Goal: Check status: Check status

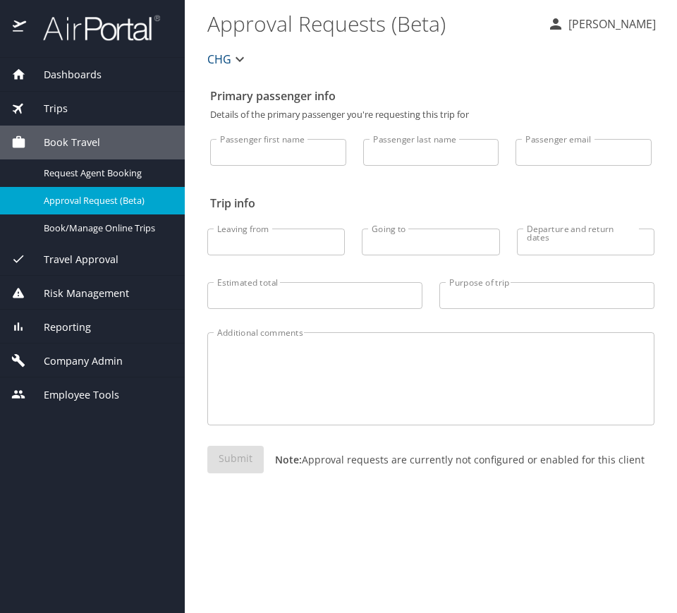
click at [107, 104] on div "Trips" at bounding box center [92, 109] width 162 height 16
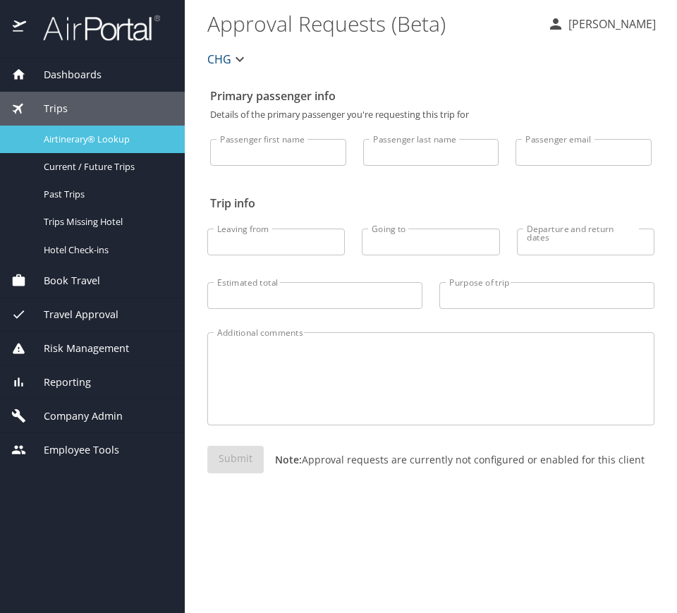
click at [133, 135] on span "Airtinerary® Lookup" at bounding box center [106, 139] width 124 height 13
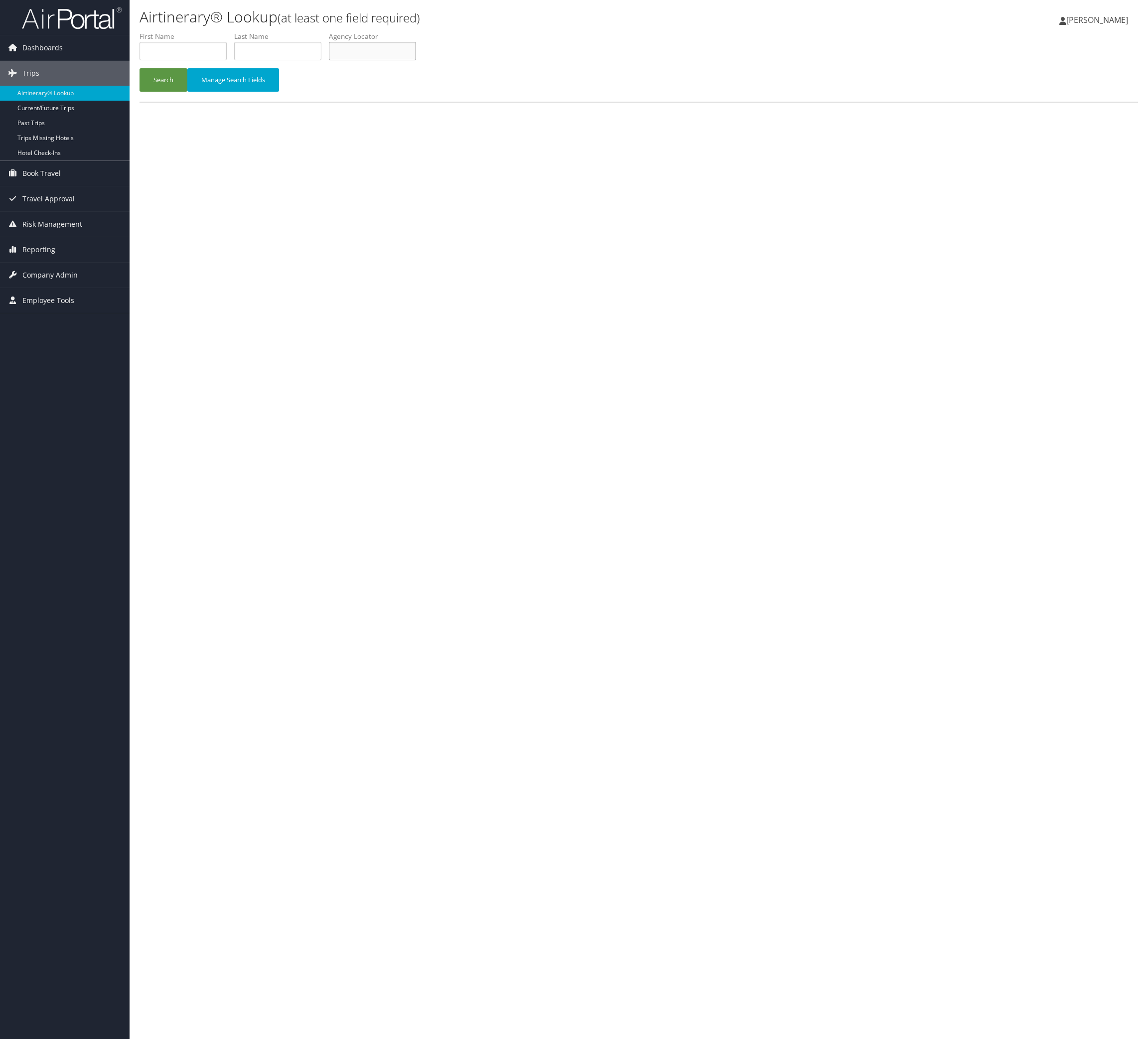
click at [361, 50] on input "text" at bounding box center [372, 51] width 87 height 18
paste input "WGZASA"
type input "WGZASA"
click at [166, 72] on button "Search" at bounding box center [164, 80] width 48 height 23
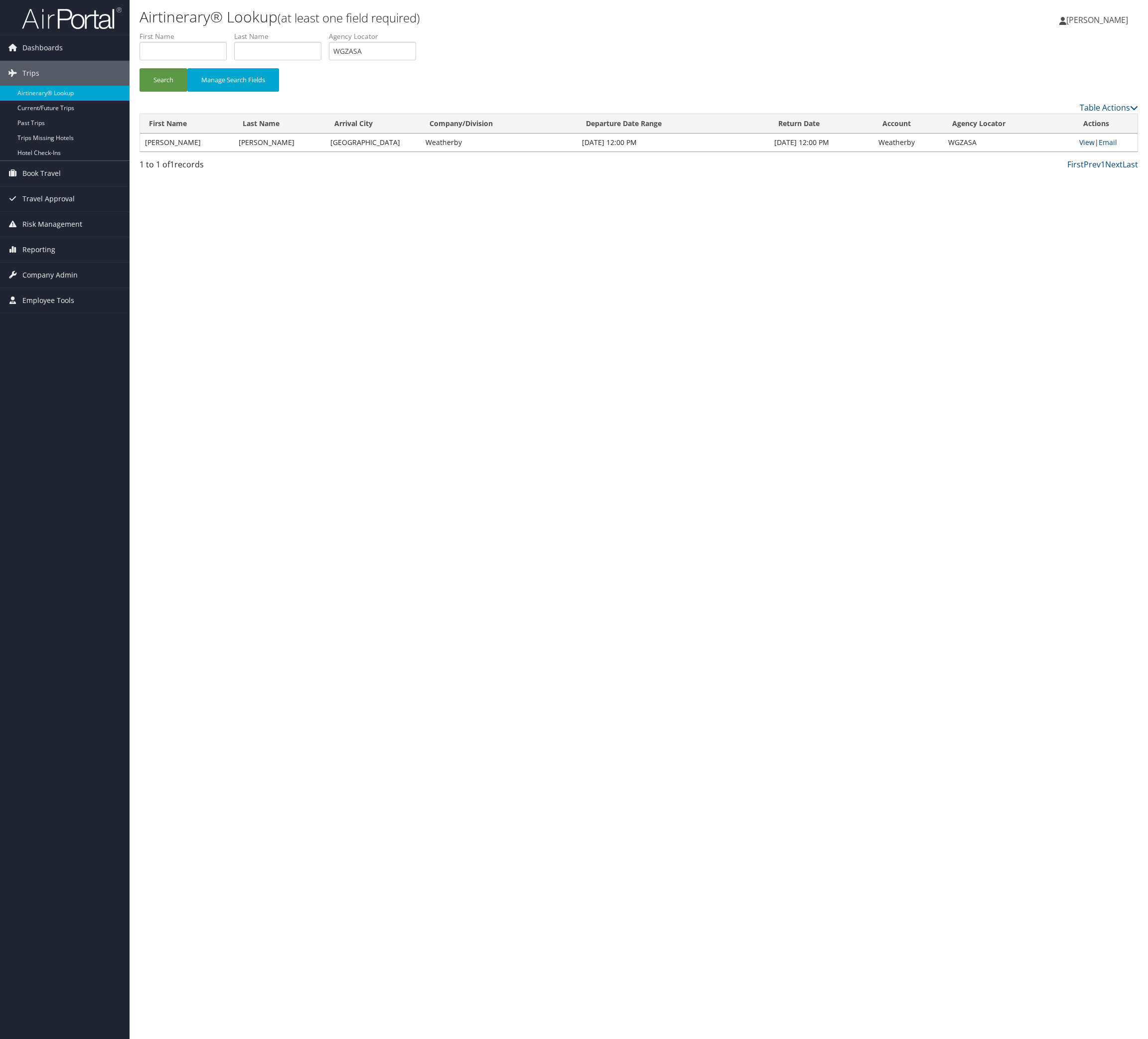
click at [1081, 146] on link "View" at bounding box center [1087, 142] width 16 height 9
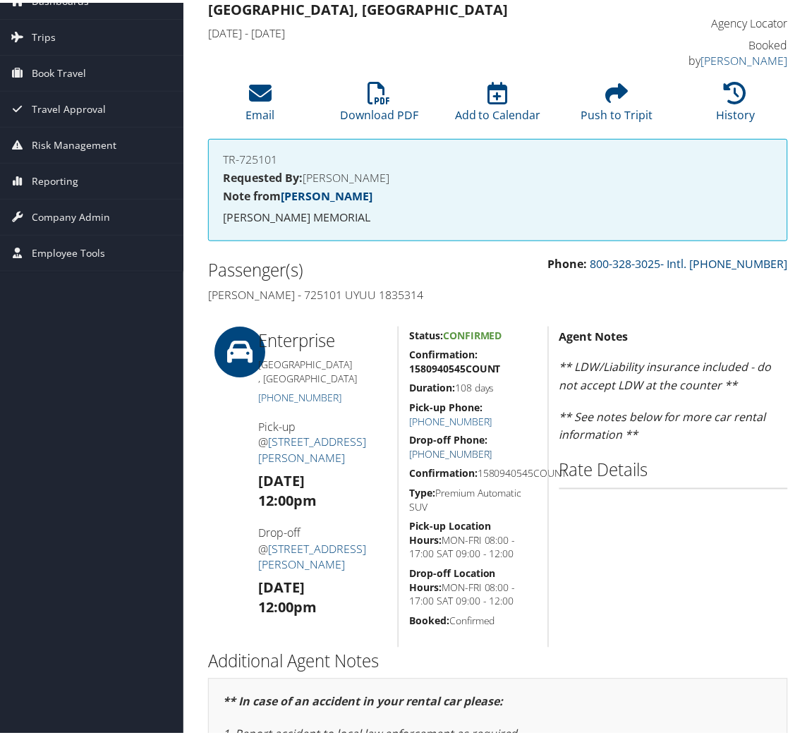
scroll to position [106, 0]
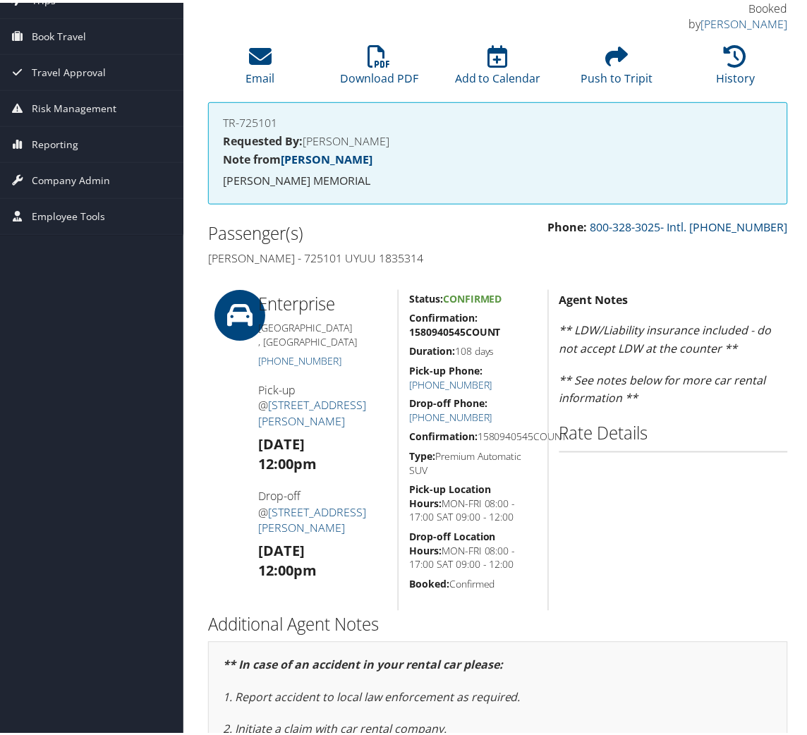
drag, startPoint x: 511, startPoint y: 443, endPoint x: 409, endPoint y: 432, distance: 102.9
click at [409, 432] on h5 "Confirmation: 1580940545COUNT" at bounding box center [473, 434] width 128 height 14
copy h5 "Confirmation: 1580940545COUNT"
drag, startPoint x: 336, startPoint y: 346, endPoint x: 250, endPoint y: 323, distance: 88.5
click at [250, 323] on div "Enterprise Lawrenceburg , OH (812) 537-5300 Pick-up @ 708 W Eads Pkwy Tue 17 Ju…" at bounding box center [323, 447] width 150 height 321
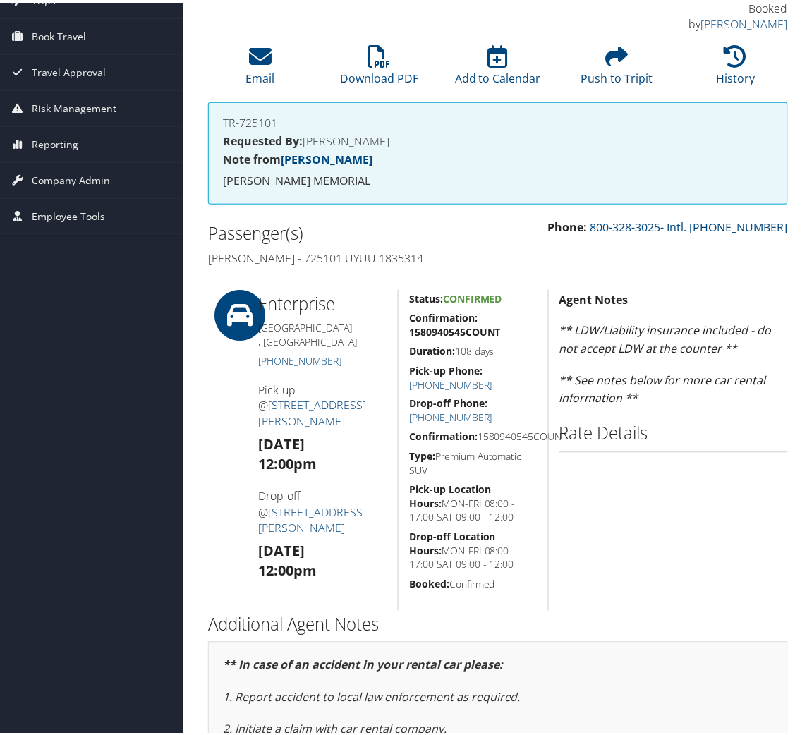
click at [303, 401] on div "Enterprise Lawrenceburg , OH (812) 537-5300 Pick-up @ 708 W Eads Pkwy Tue 17 Ju…" at bounding box center [323, 447] width 150 height 321
drag, startPoint x: 300, startPoint y: 385, endPoint x: 276, endPoint y: 397, distance: 26.8
click at [253, 370] on div "Enterprise Lawrenceburg , OH (812) 537-5300 Pick-up @ 708 W Eads Pkwy Tue 17 Ju…" at bounding box center [323, 447] width 150 height 321
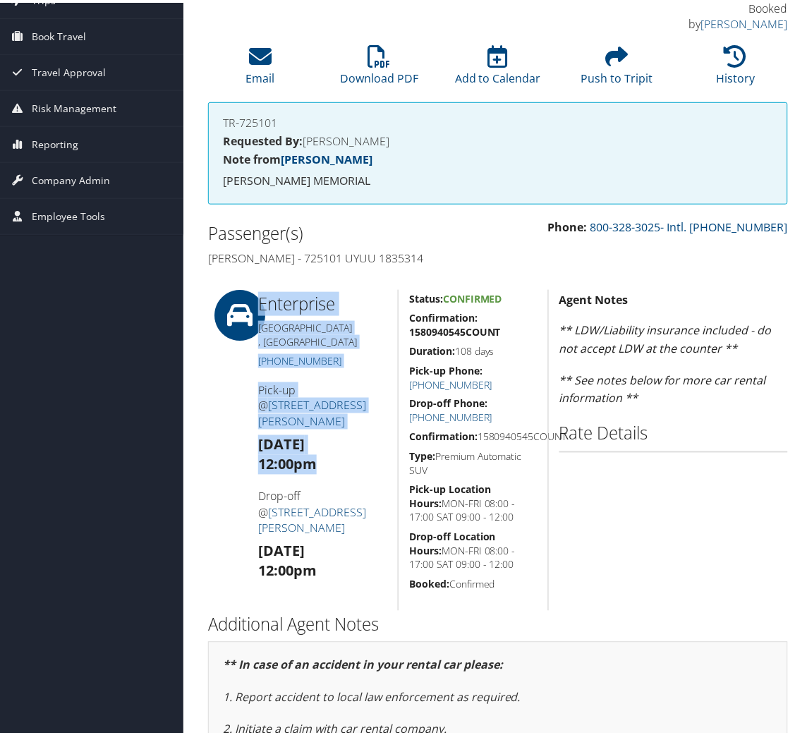
drag, startPoint x: 319, startPoint y: 434, endPoint x: 243, endPoint y: 383, distance: 91.0
click at [243, 383] on div "Enterprise Lawrenceburg , OH (812) 537-5300 Pick-up @ 708 W Eads Pkwy Tue 17 Ju…" at bounding box center [498, 447] width 601 height 321
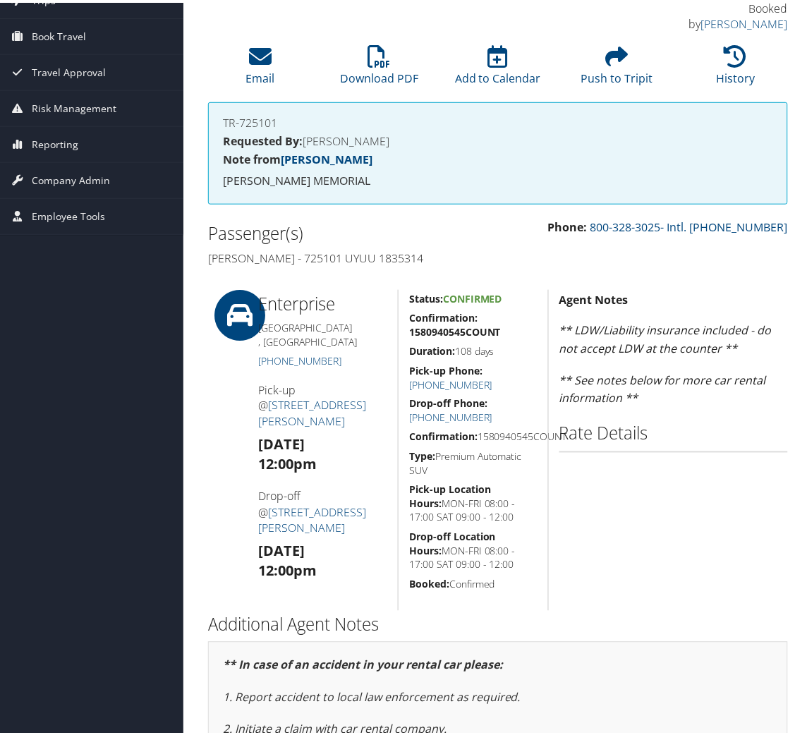
click at [344, 539] on h3 "Fri 03 Oct 12:00pm" at bounding box center [322, 559] width 129 height 40
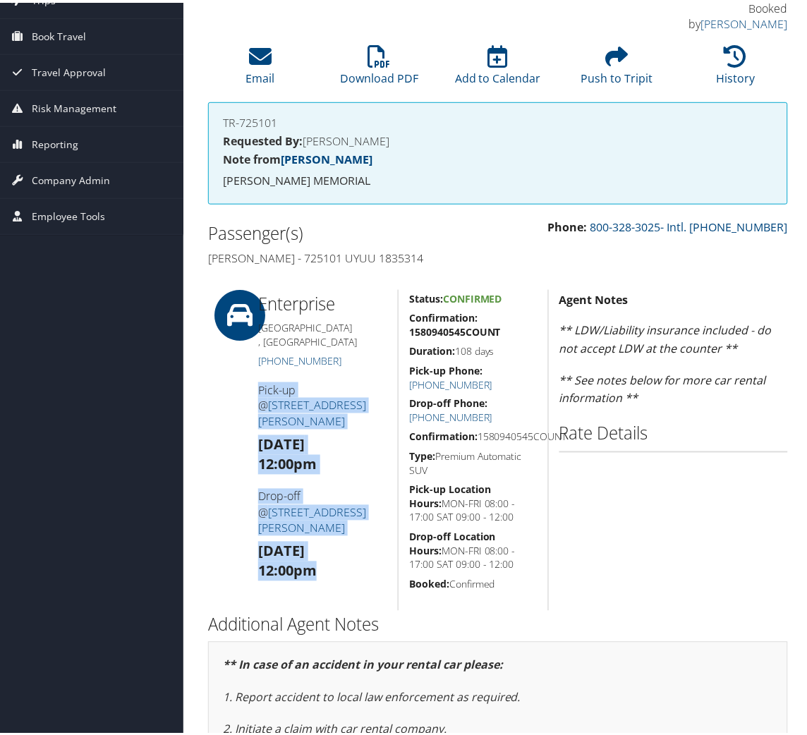
drag, startPoint x: 332, startPoint y: 521, endPoint x: 257, endPoint y: 377, distance: 162.2
click at [257, 377] on div "Enterprise Lawrenceburg , OH (812) 537-5300 Pick-up @ 708 W Eads Pkwy Tue 17 Ju…" at bounding box center [323, 447] width 150 height 321
copy div "Pick-up @ 708 W Eads Pkwy Tue 17 Jun 12:00pm Drop-off @ 708 W Eads Pkwy Fri 03 …"
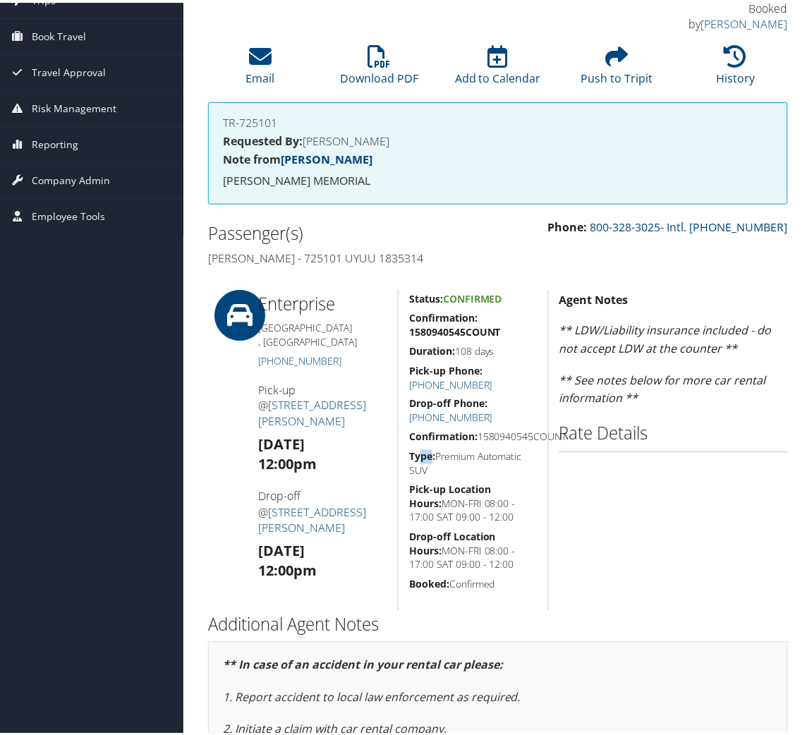
drag, startPoint x: 430, startPoint y: 469, endPoint x: 435, endPoint y: 485, distance: 16.3
click at [420, 461] on strong "Type:" at bounding box center [422, 453] width 26 height 13
click at [433, 475] on h5 "Type: Premium Automatic SUV" at bounding box center [473, 461] width 128 height 28
drag, startPoint x: 430, startPoint y: 486, endPoint x: 407, endPoint y: 467, distance: 29.5
click at [409, 467] on h5 "Type: Premium Automatic SUV" at bounding box center [473, 461] width 128 height 28
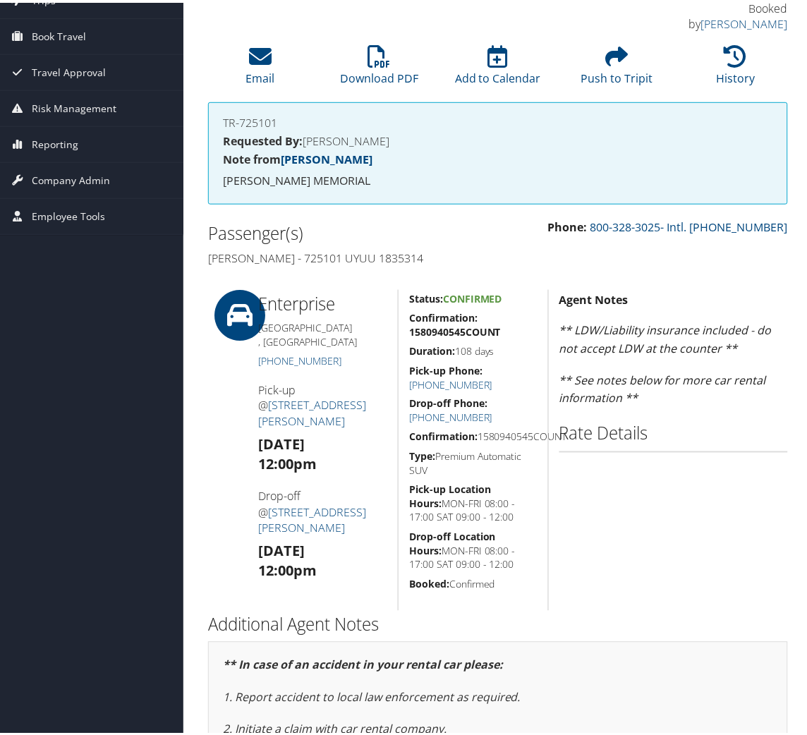
copy h5 "Type: Premium Automatic SUV"
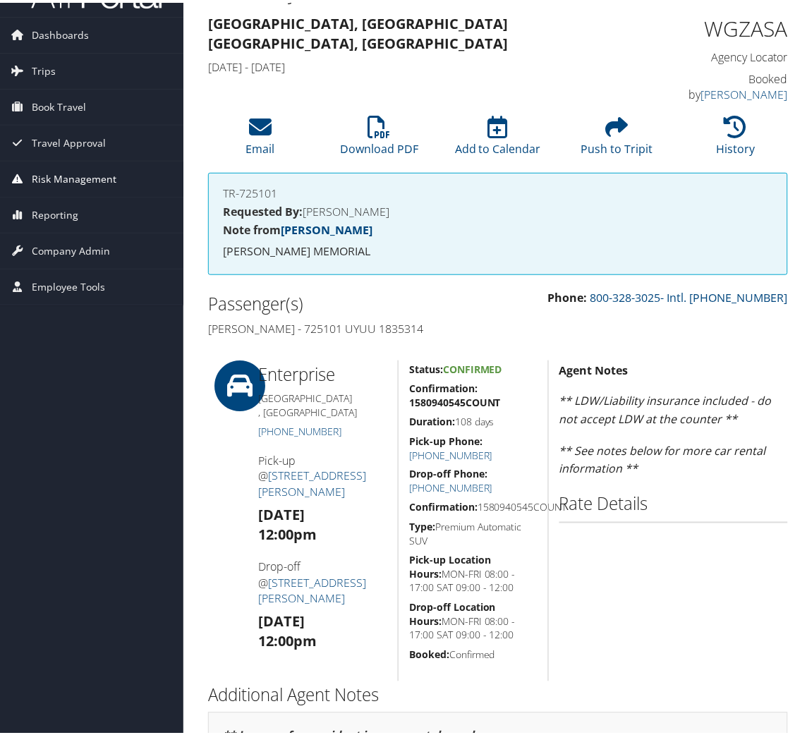
scroll to position [0, 0]
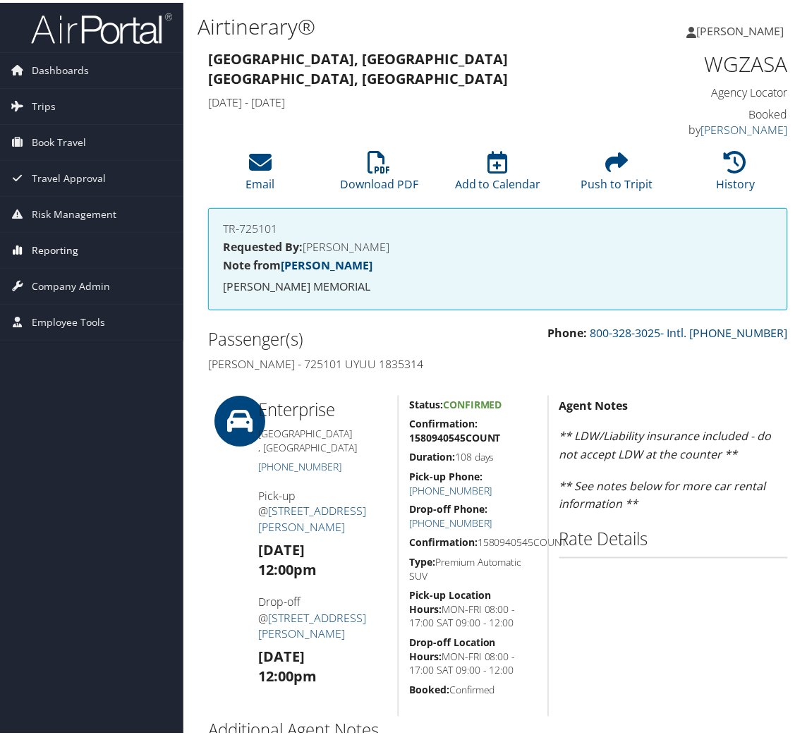
click at [108, 248] on link "Reporting" at bounding box center [91, 247] width 183 height 35
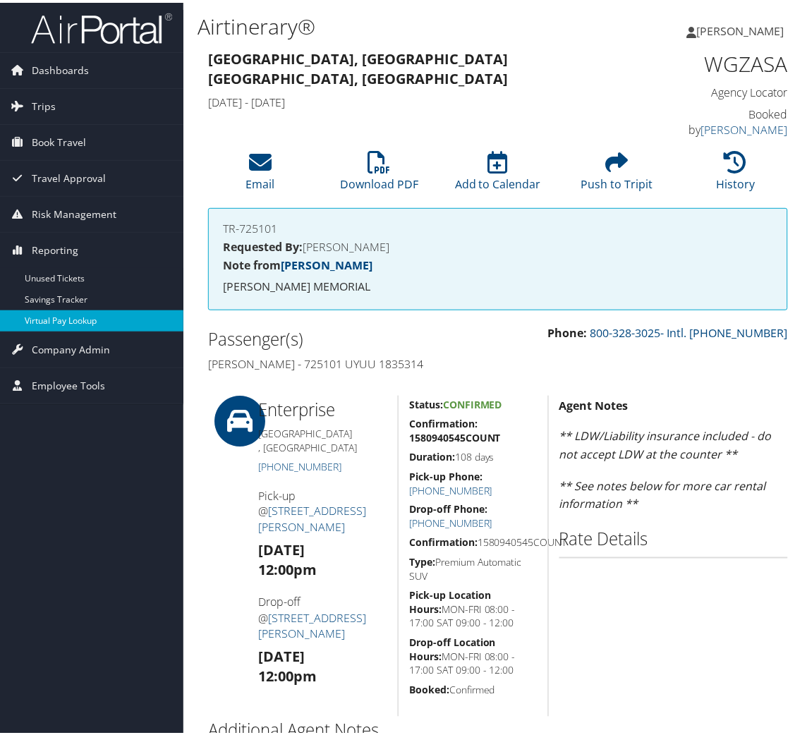
click at [100, 317] on link "Virtual Pay Lookup" at bounding box center [91, 318] width 183 height 21
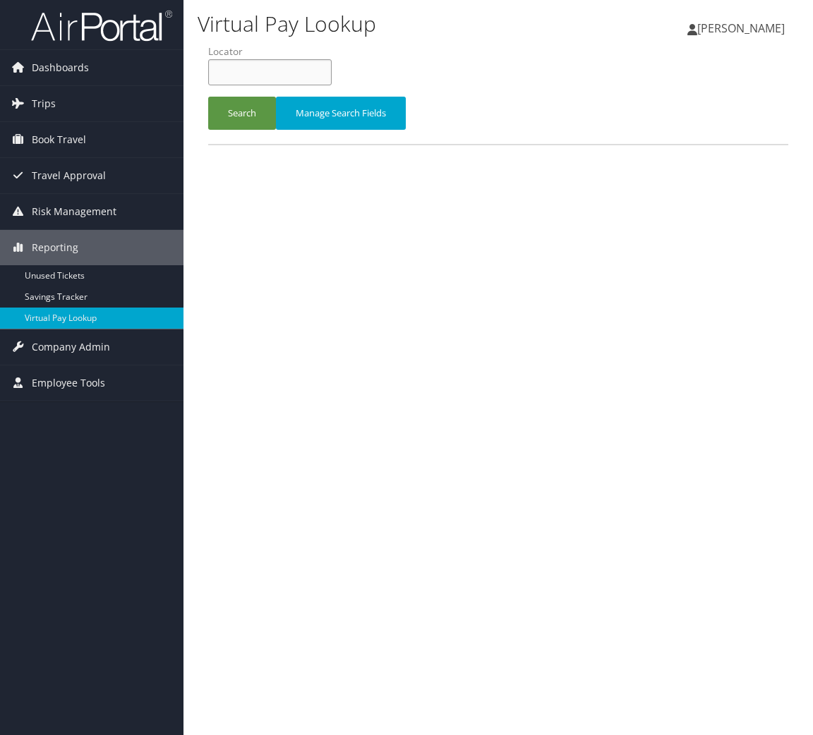
click at [291, 74] on input "text" at bounding box center [269, 72] width 123 height 26
paste input "MWCHBK"
type input "MWCHBK"
click at [256, 126] on button "Search" at bounding box center [242, 113] width 68 height 33
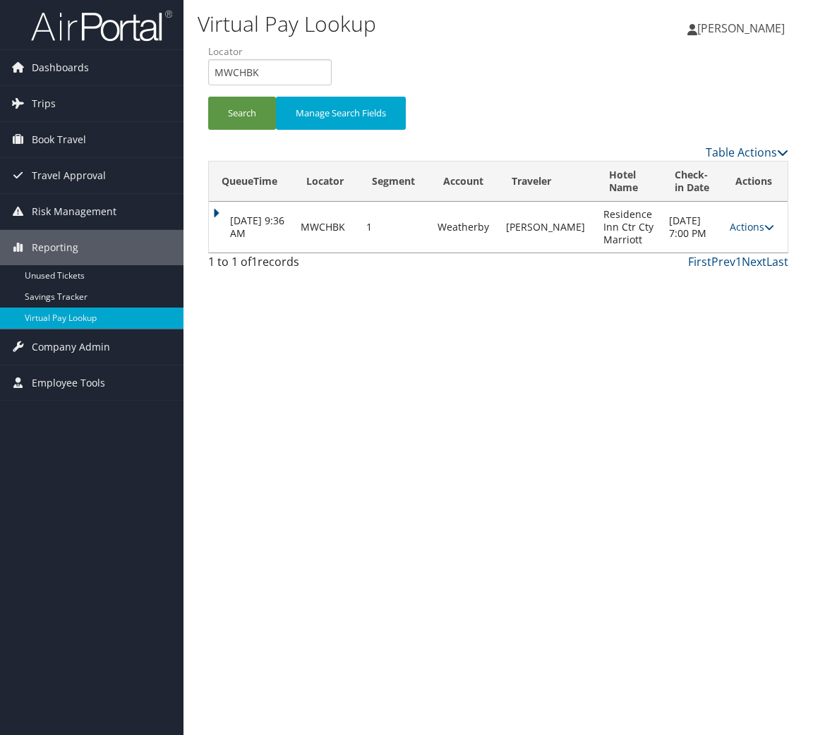
click at [742, 238] on td "Actions Resend Logs View Itinerary" at bounding box center [754, 227] width 65 height 51
click at [747, 231] on link "Actions" at bounding box center [751, 226] width 44 height 13
click at [752, 278] on link "Logs" at bounding box center [722, 272] width 89 height 24
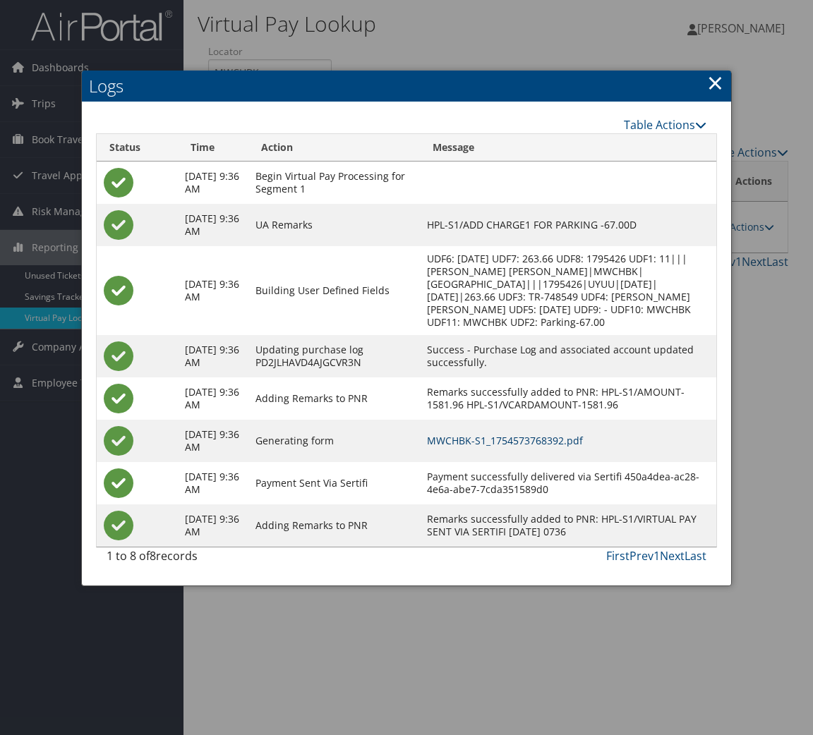
click at [559, 447] on link "MWCHBK-S1_1754573768392.pdf" at bounding box center [505, 440] width 156 height 13
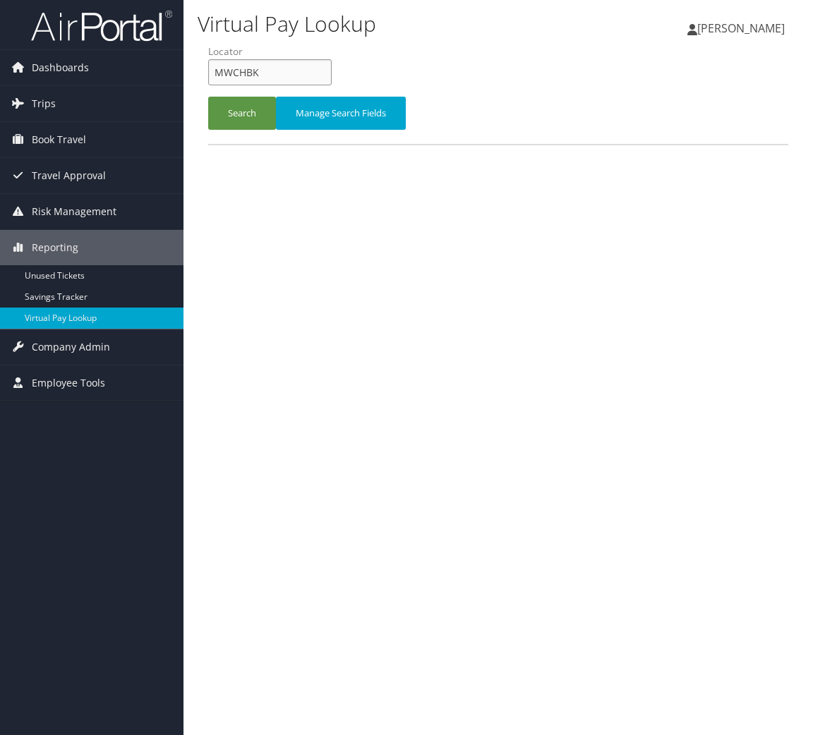
click at [311, 82] on input "MWCHBK" at bounding box center [269, 72] width 123 height 26
paste input "APEQFB"
type input "APEQFB"
click at [248, 125] on button "Search" at bounding box center [242, 113] width 68 height 33
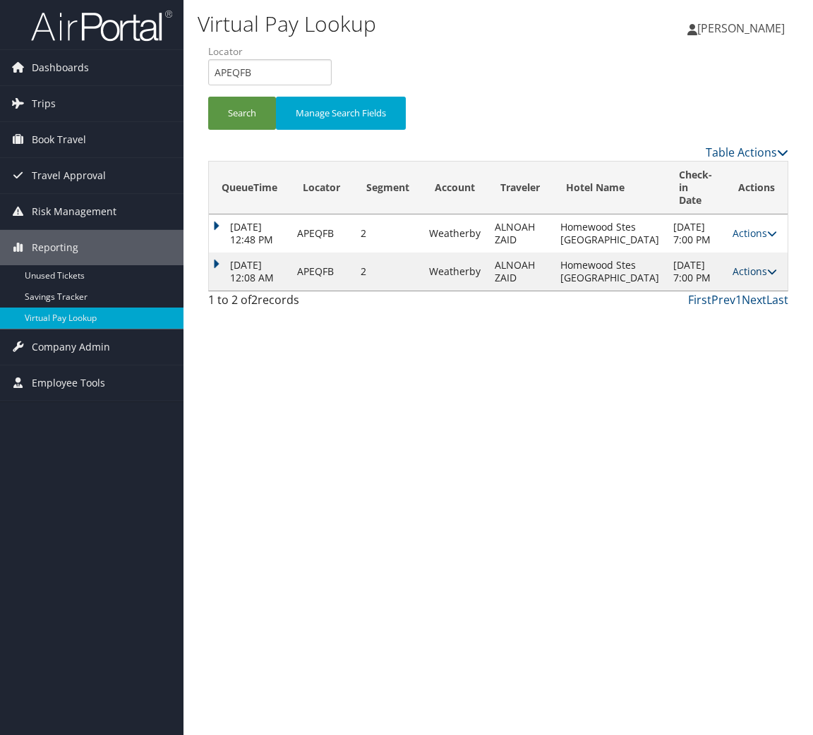
click at [742, 278] on link "Actions" at bounding box center [754, 271] width 44 height 13
click at [731, 346] on link "Logs" at bounding box center [708, 341] width 121 height 24
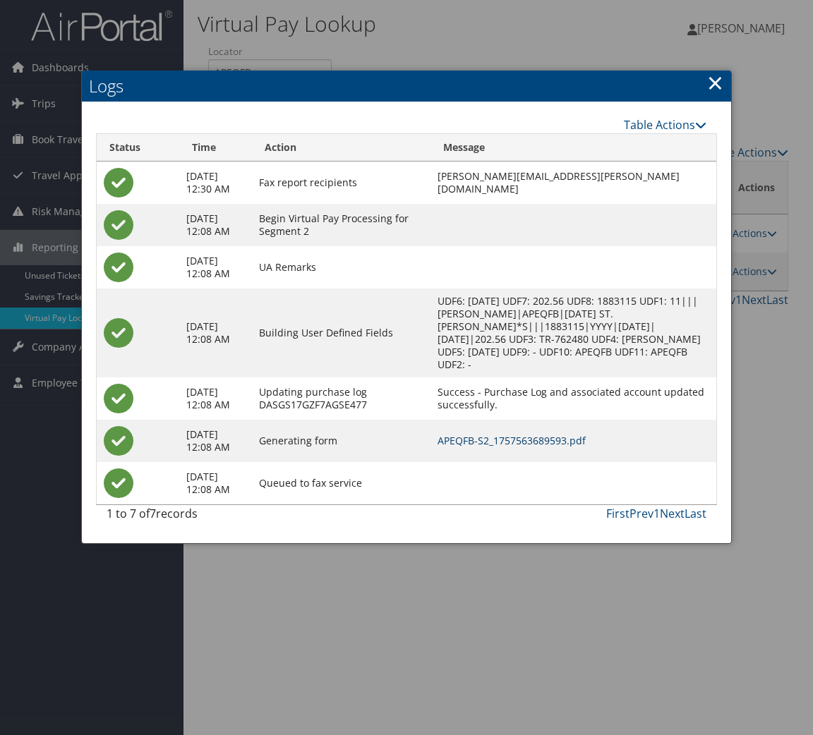
click at [514, 440] on link "APEQFB-S2_1757563689593.pdf" at bounding box center [511, 440] width 148 height 13
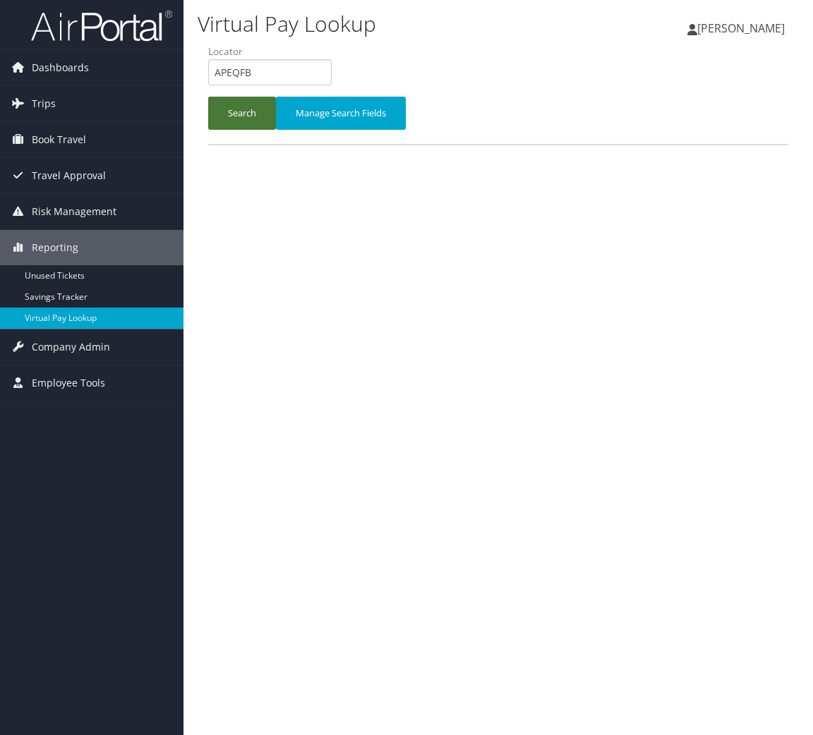
click at [223, 122] on button "Search" at bounding box center [242, 113] width 68 height 33
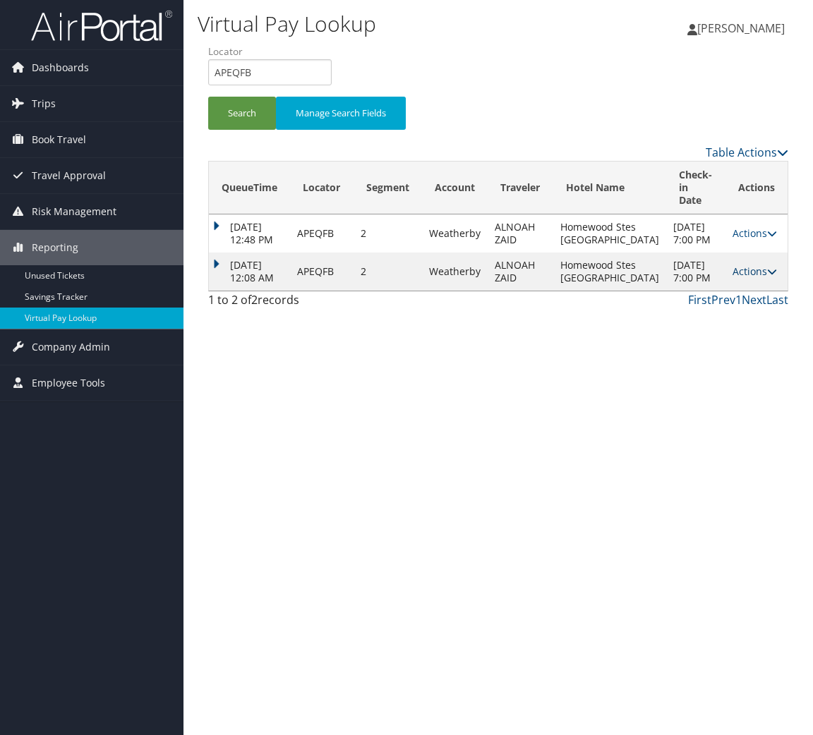
click at [752, 278] on link "Actions" at bounding box center [754, 271] width 44 height 13
click at [700, 334] on link "Logs" at bounding box center [708, 341] width 121 height 24
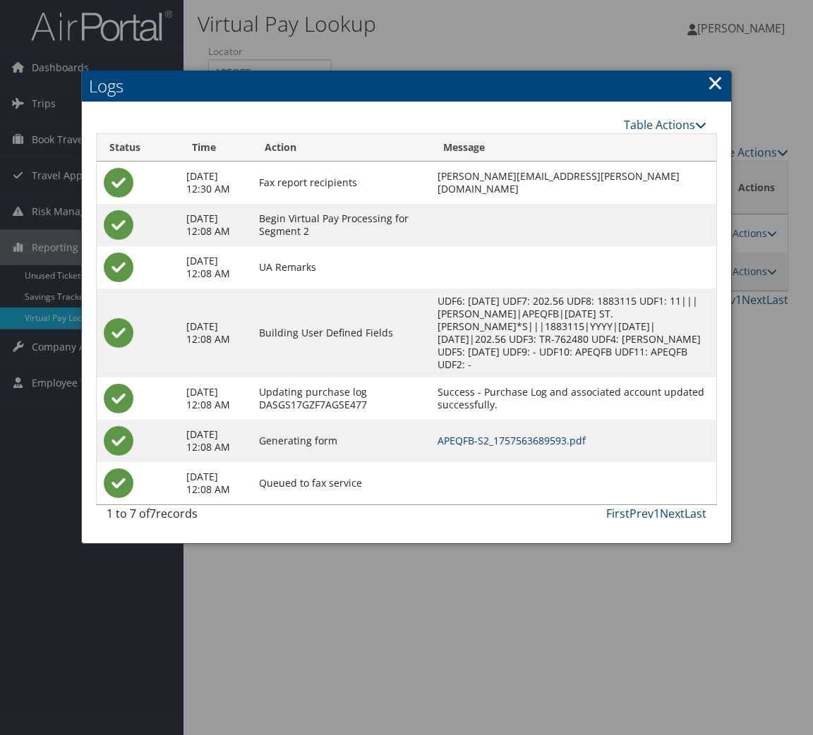
click at [501, 439] on link "APEQFB-S2_1757563689593.pdf" at bounding box center [511, 440] width 148 height 13
